Goal: Task Accomplishment & Management: Complete application form

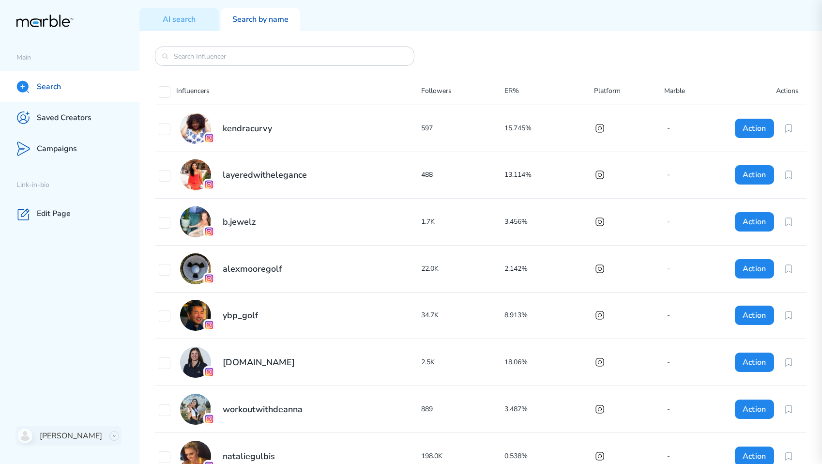
click at [109, 434] on div at bounding box center [114, 436] width 10 height 10
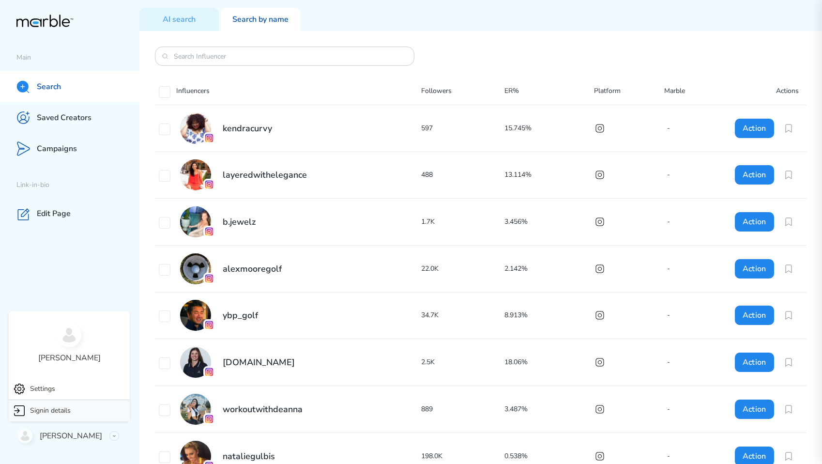
click at [79, 411] on div "Signin details" at bounding box center [69, 410] width 121 height 21
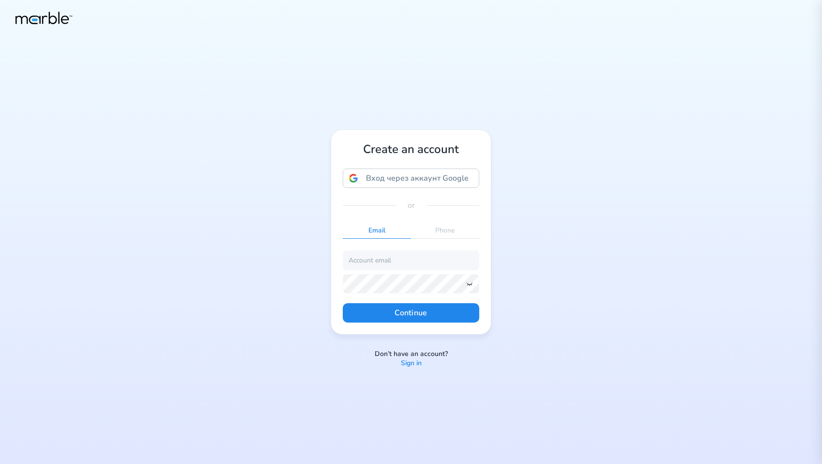
click at [559, 149] on div "Create an account Вход через аккаунт Google Вход через аккаунт Google. Откроетс…" at bounding box center [411, 232] width 822 height 464
click at [548, 352] on div "Create an account Вход через аккаунт Google Вход через аккаунт Google. Откроетс…" at bounding box center [411, 232] width 822 height 464
click at [563, 219] on div "Create an account Вход через аккаунт Google Вход через аккаунт Google. Откроетс…" at bounding box center [411, 232] width 822 height 464
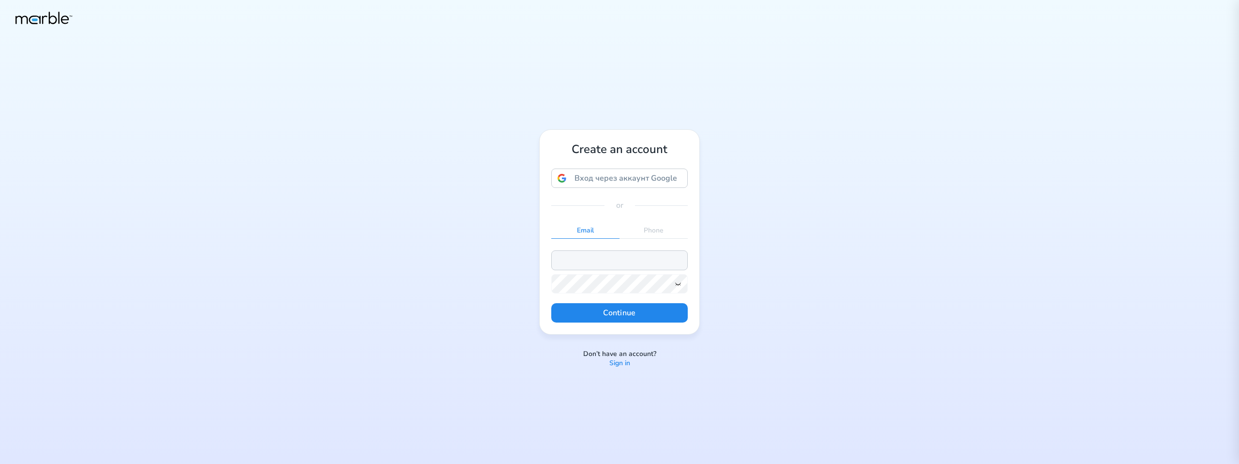
click at [580, 260] on input "email" at bounding box center [619, 259] width 137 height 19
click at [595, 259] on input "markouski.u@gmail.com" at bounding box center [619, 259] width 137 height 19
type input "markouski.u+374857398@gmail.com"
click at [676, 286] on icon at bounding box center [678, 284] width 8 height 8
click at [630, 309] on button "Continue" at bounding box center [619, 312] width 137 height 19
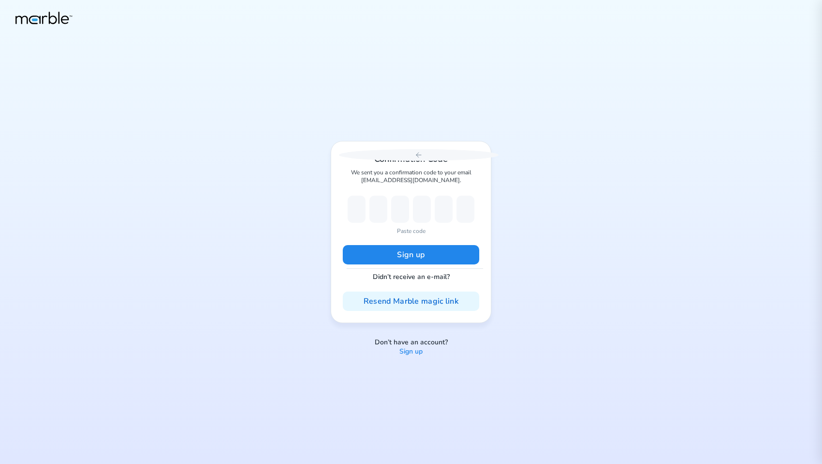
click at [407, 229] on p "Paste code" at bounding box center [411, 231] width 29 height 9
click at [412, 230] on p "Paste code" at bounding box center [411, 231] width 29 height 9
click at [415, 229] on p "Paste code" at bounding box center [411, 231] width 29 height 9
type input "6"
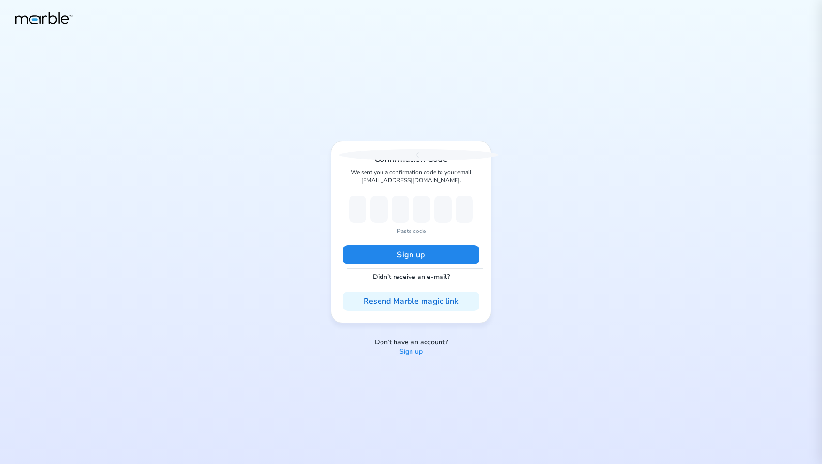
type input "5"
type input "7"
type input "8"
click at [434, 259] on button "Sign up" at bounding box center [411, 254] width 137 height 19
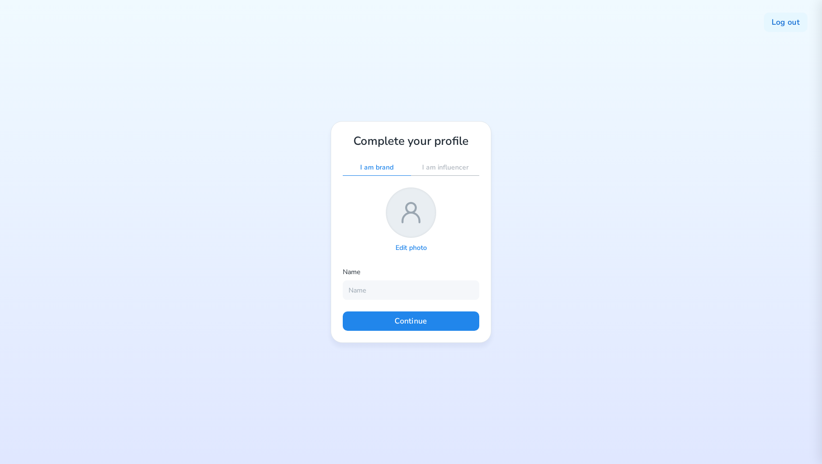
click at [445, 166] on p "I am influencer" at bounding box center [445, 167] width 46 height 9
click at [548, 225] on div "Log out Complete your profile I am brand I am influencer Edit photo Name Contin…" at bounding box center [411, 232] width 822 height 464
click at [707, 87] on div "Log out Complete your profile I am brand I am influencer Edit photo Name Contin…" at bounding box center [411, 232] width 822 height 464
